Goal: Task Accomplishment & Management: Complete application form

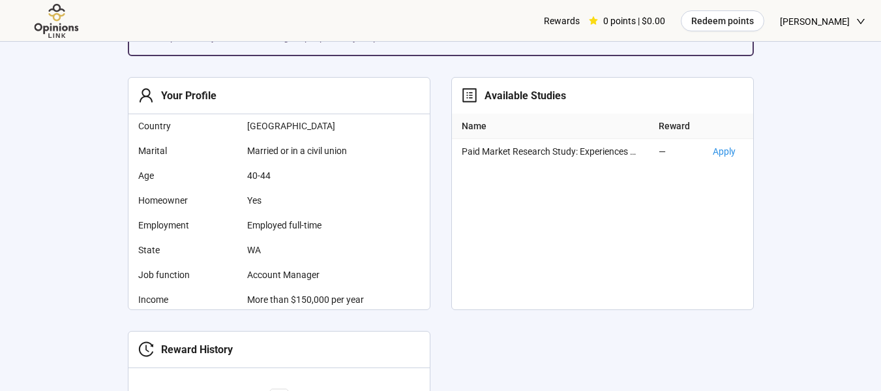
scroll to position [432, 0]
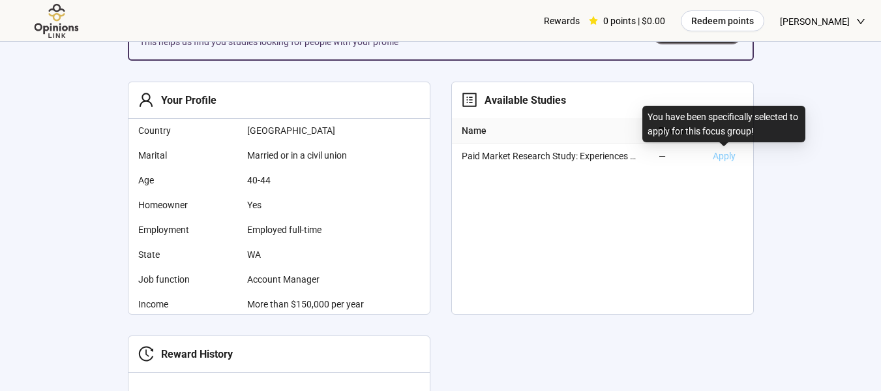
click at [726, 153] on link "Apply" at bounding box center [724, 156] width 23 height 10
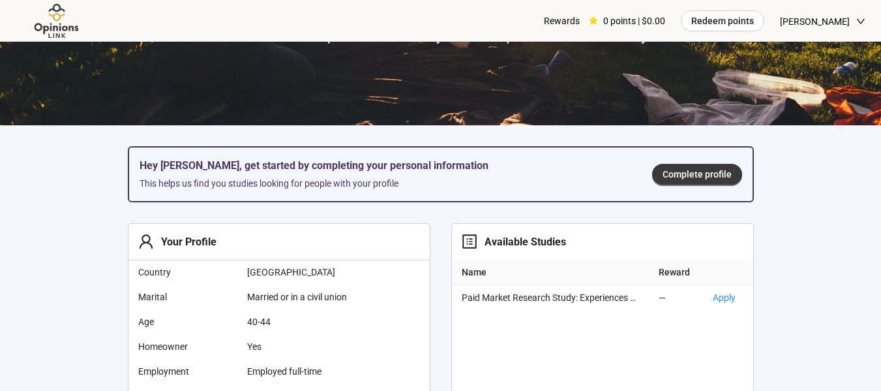
scroll to position [297, 0]
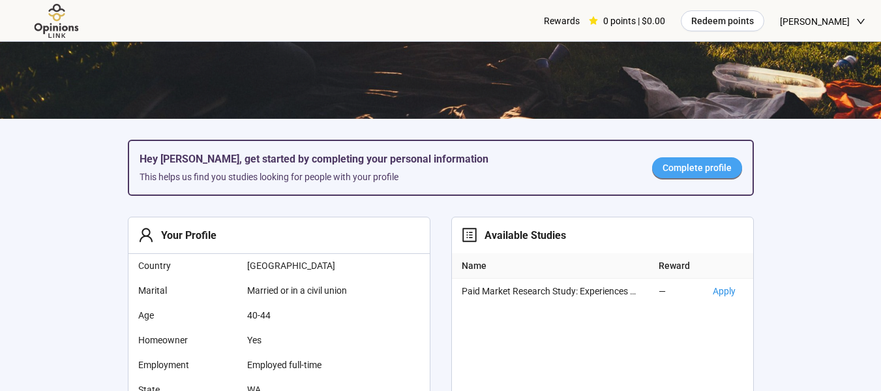
click at [668, 168] on span "Complete profile" at bounding box center [696, 167] width 69 height 14
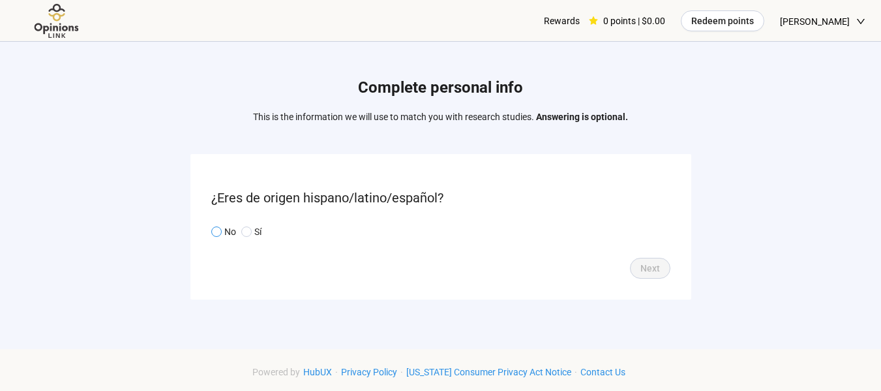
click at [213, 231] on span at bounding box center [216, 231] width 10 height 10
click at [652, 271] on span "Next" at bounding box center [650, 268] width 20 height 14
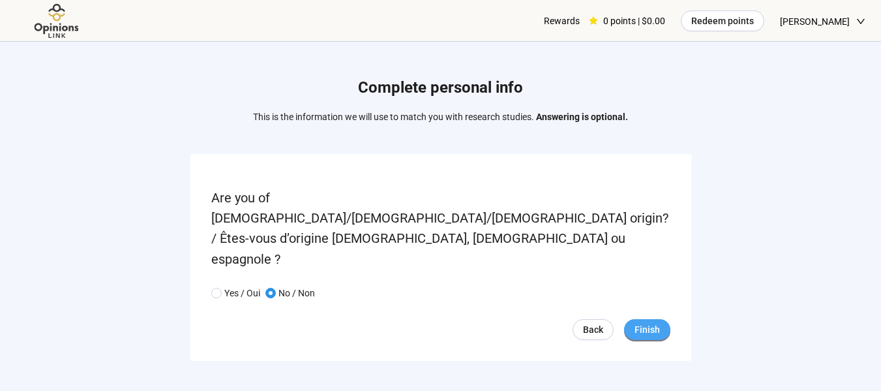
click at [651, 322] on span "Finish" at bounding box center [646, 329] width 25 height 14
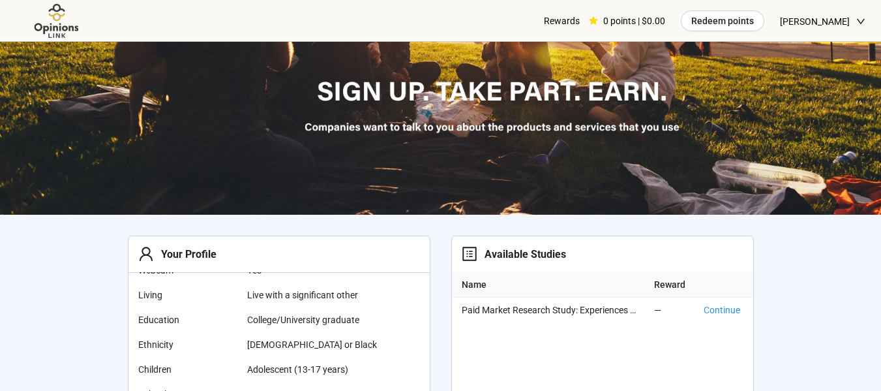
scroll to position [207, 0]
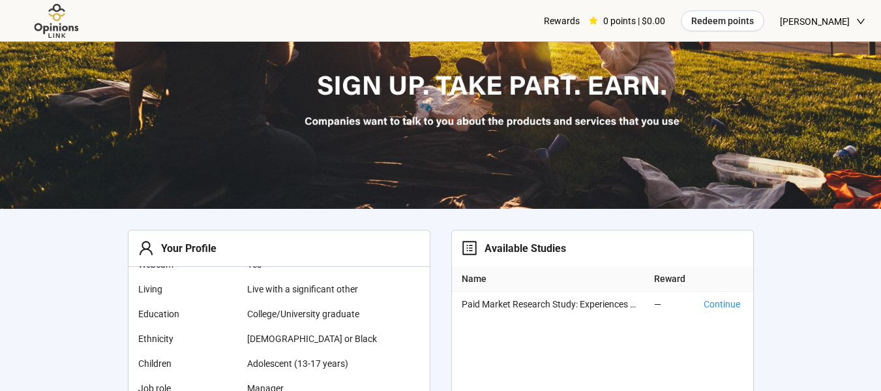
click at [508, 251] on div "Available Studies" at bounding box center [521, 248] width 89 height 16
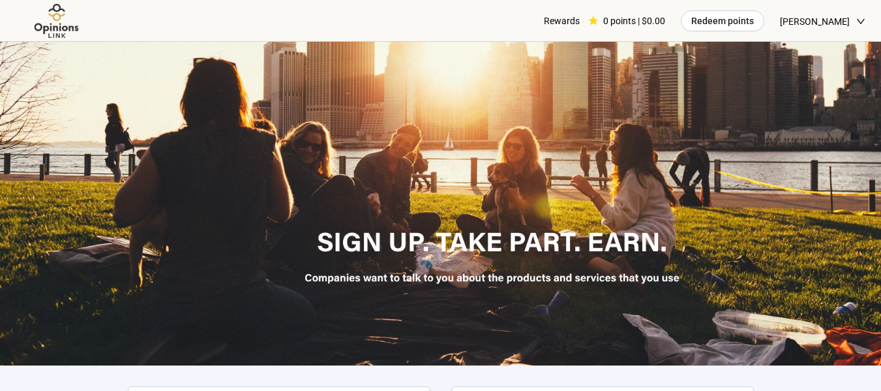
scroll to position [46, 0]
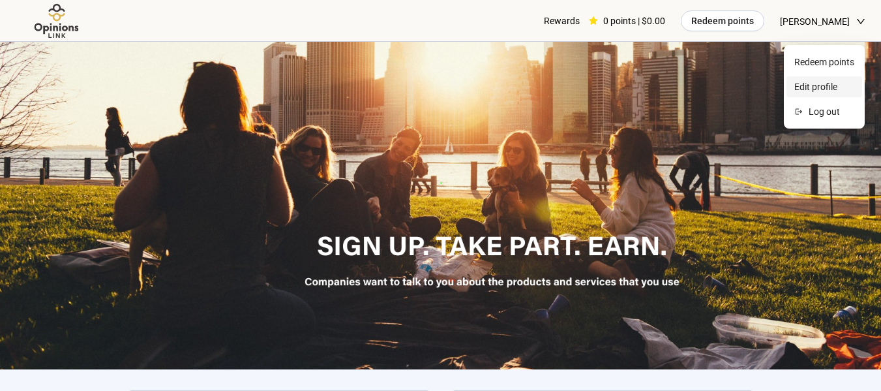
click at [819, 85] on span "Edit profile" at bounding box center [824, 87] width 60 height 14
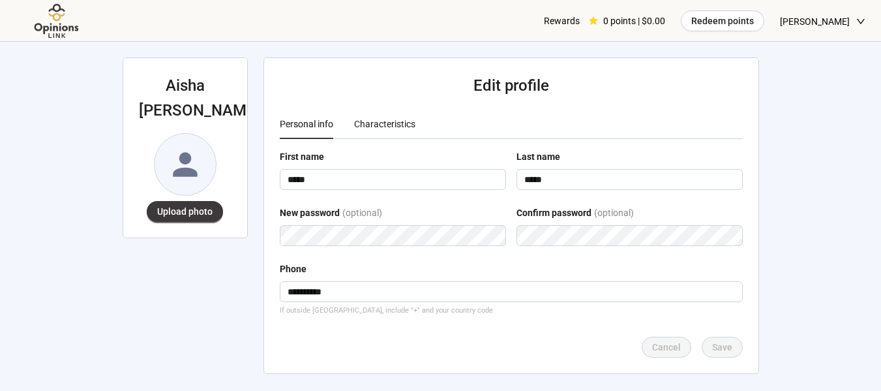
click at [370, 121] on div "Characteristics" at bounding box center [384, 124] width 61 height 14
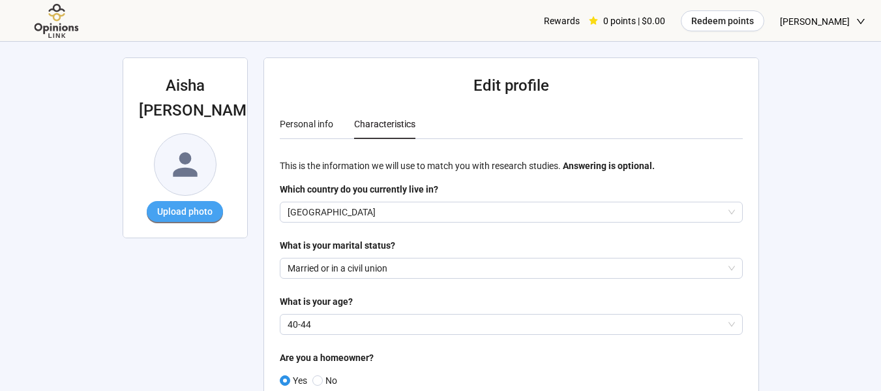
click at [195, 204] on span "Upload photo" at bounding box center [184, 211] width 55 height 14
click at [187, 204] on span "Upload photo" at bounding box center [184, 211] width 55 height 14
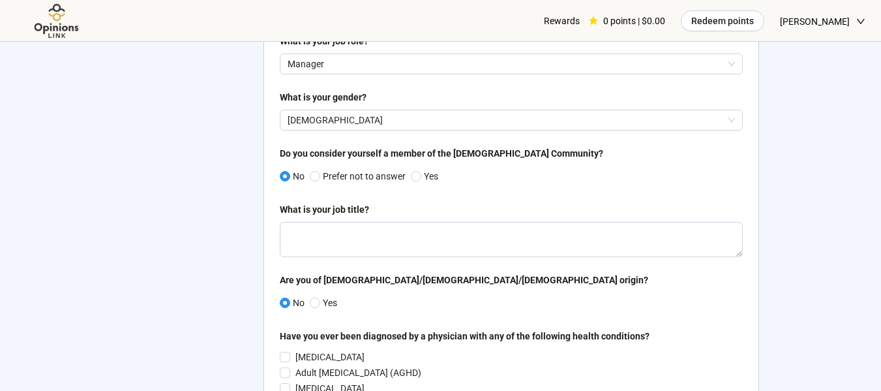
scroll to position [945, 0]
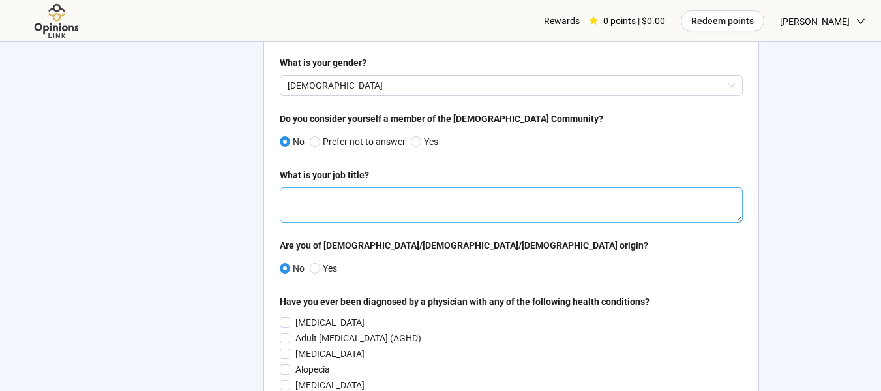
click at [517, 210] on textarea at bounding box center [511, 204] width 463 height 35
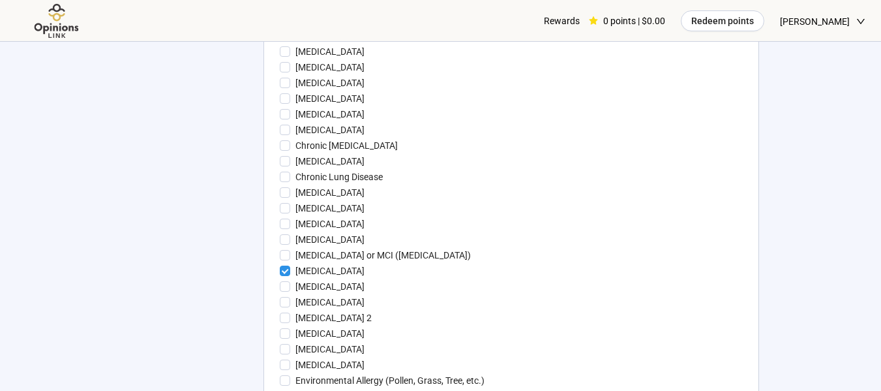
scroll to position [1421, 0]
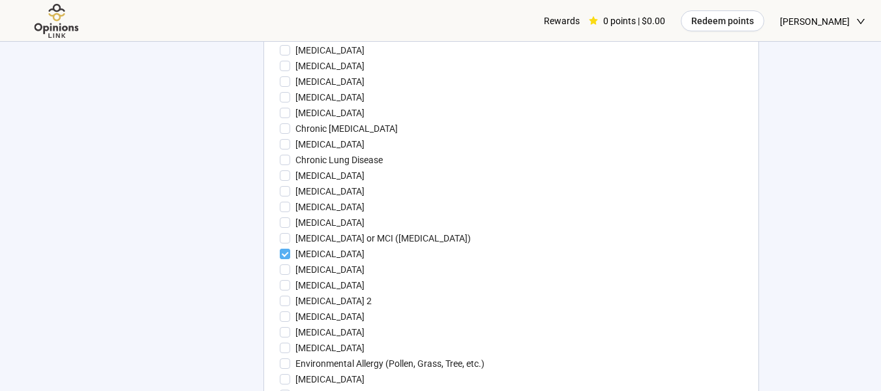
type textarea "**********"
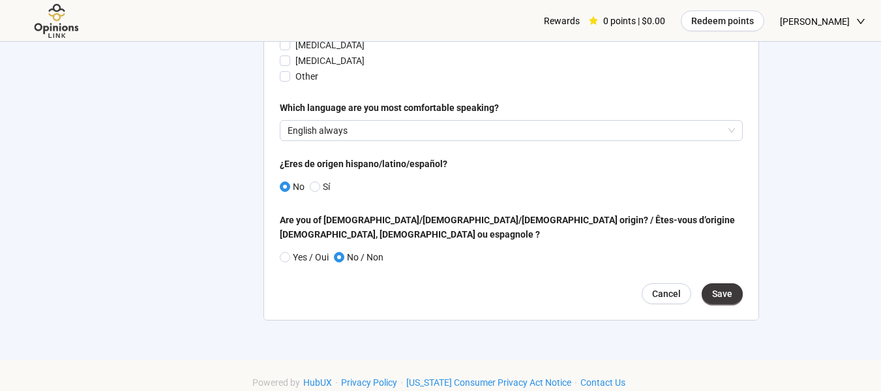
scroll to position [2678, 0]
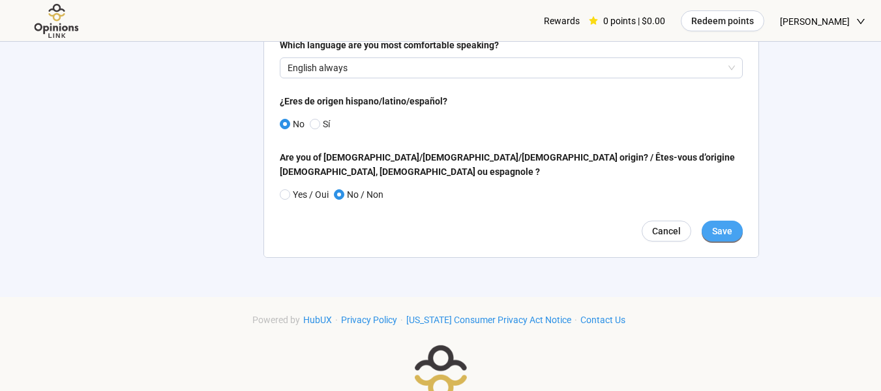
click at [721, 238] on span "Save" at bounding box center [722, 231] width 20 height 14
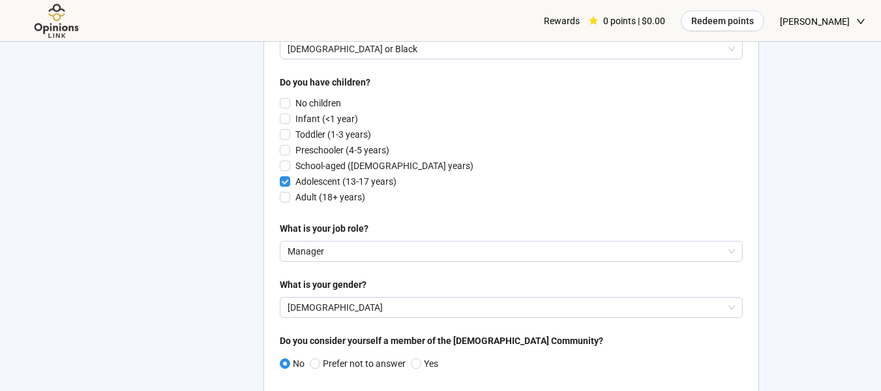
scroll to position [0, 0]
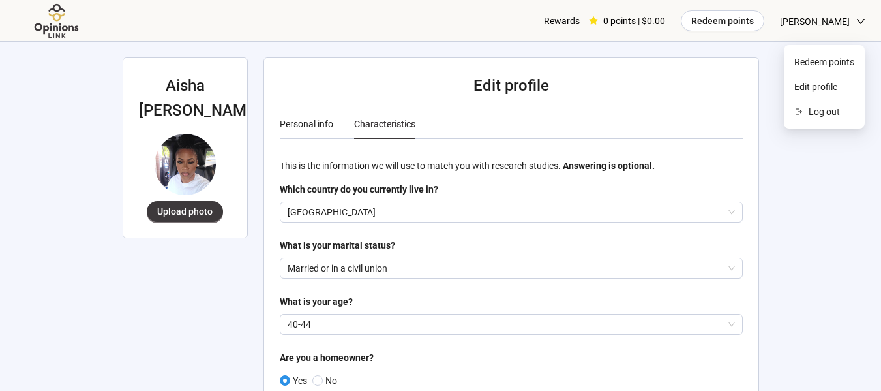
click at [812, 19] on span "[PERSON_NAME]" at bounding box center [815, 22] width 70 height 42
click at [47, 24] on img at bounding box center [57, 21] width 82 height 36
